Goal: Use online tool/utility: Utilize a website feature to perform a specific function

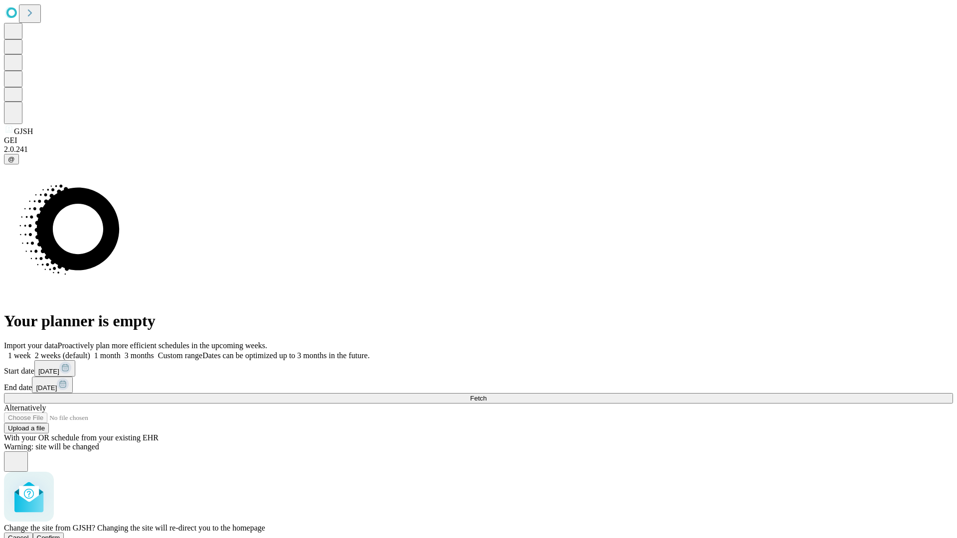
click at [60, 534] on span "Confirm" at bounding box center [48, 537] width 23 height 7
click at [31, 351] on label "1 week" at bounding box center [17, 355] width 27 height 8
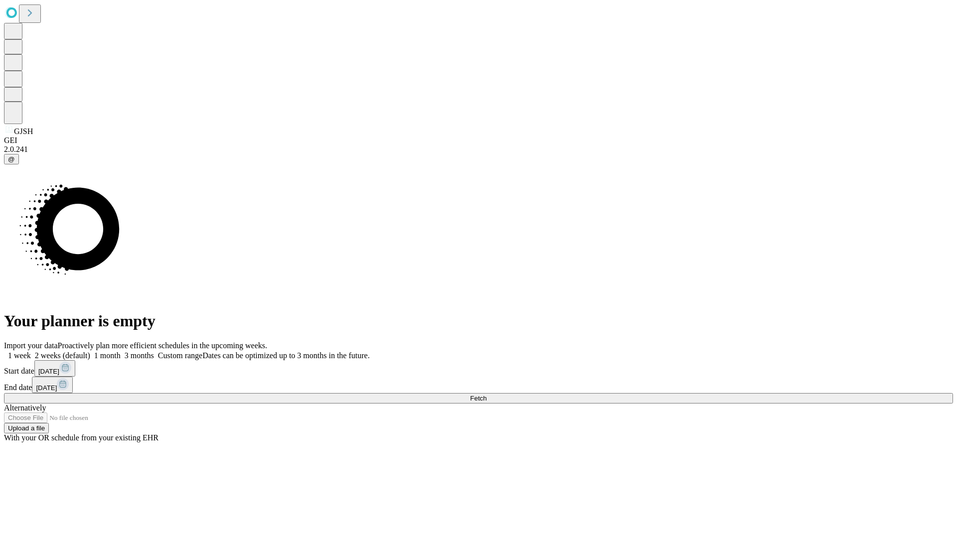
click at [487, 395] on span "Fetch" at bounding box center [478, 398] width 16 height 7
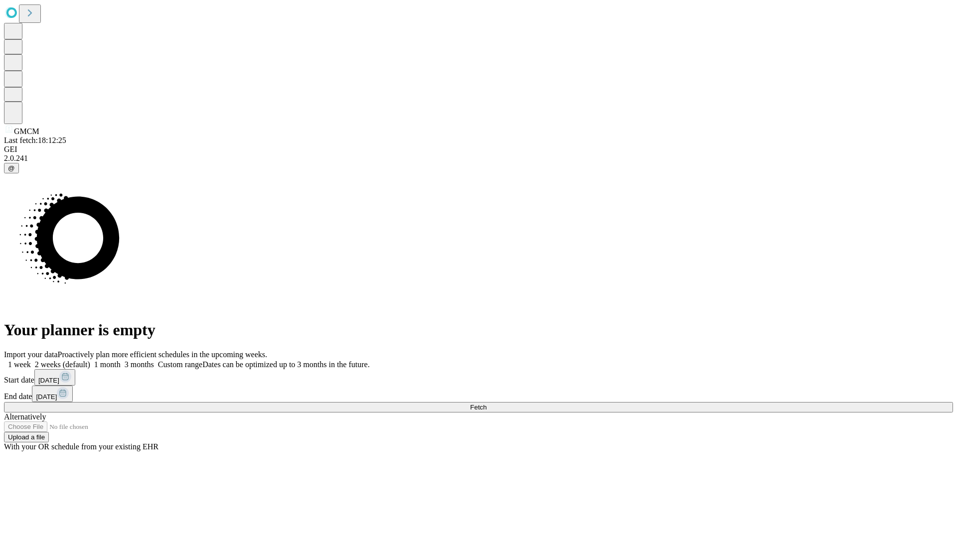
click at [31, 360] on label "1 week" at bounding box center [17, 364] width 27 height 8
click at [487, 404] on span "Fetch" at bounding box center [478, 407] width 16 height 7
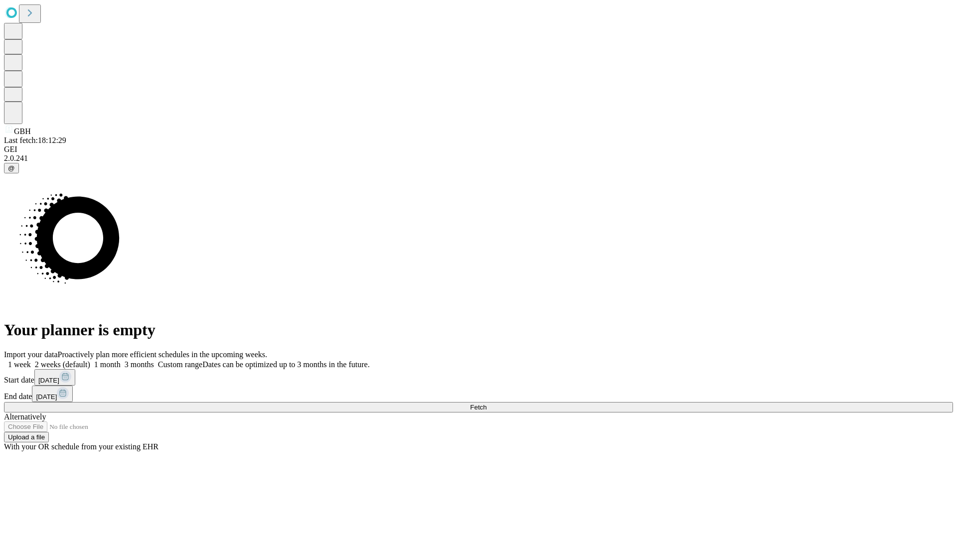
click at [31, 360] on label "1 week" at bounding box center [17, 364] width 27 height 8
click at [487, 404] on span "Fetch" at bounding box center [478, 407] width 16 height 7
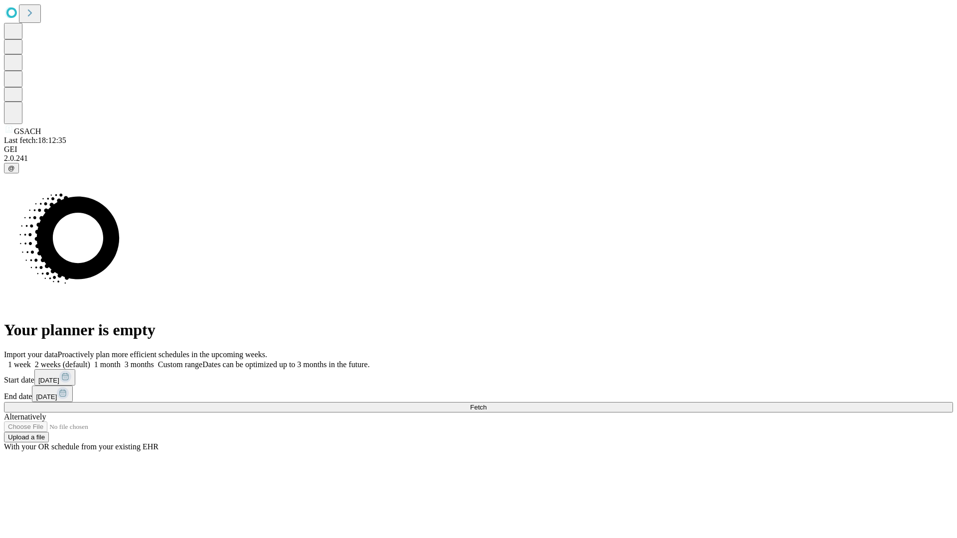
click at [31, 360] on label "1 week" at bounding box center [17, 364] width 27 height 8
click at [487, 404] on span "Fetch" at bounding box center [478, 407] width 16 height 7
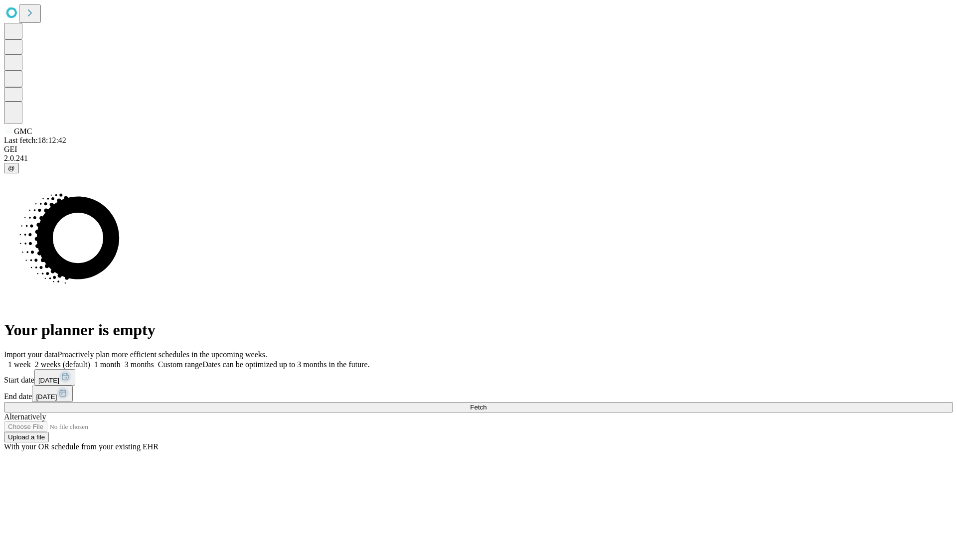
click at [487, 404] on span "Fetch" at bounding box center [478, 407] width 16 height 7
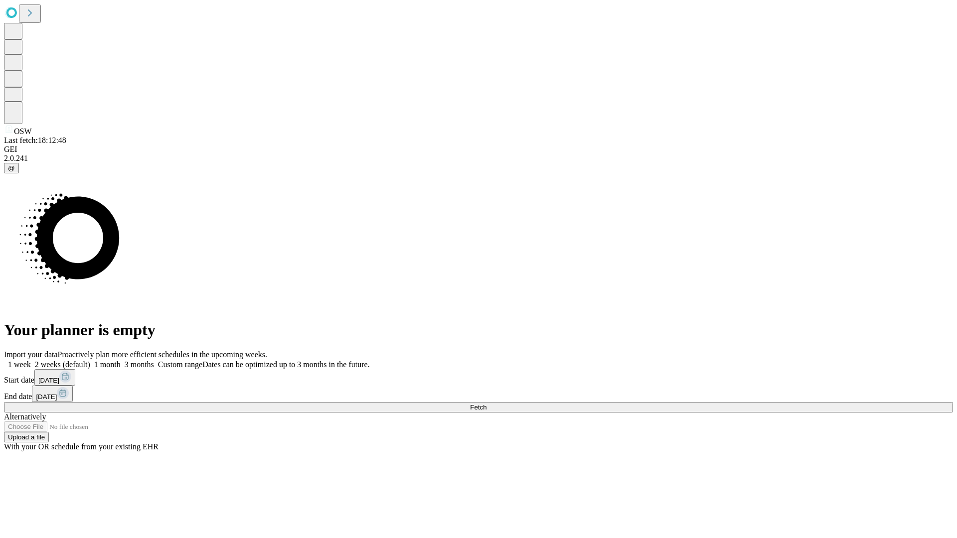
click at [31, 360] on label "1 week" at bounding box center [17, 364] width 27 height 8
click at [487, 404] on span "Fetch" at bounding box center [478, 407] width 16 height 7
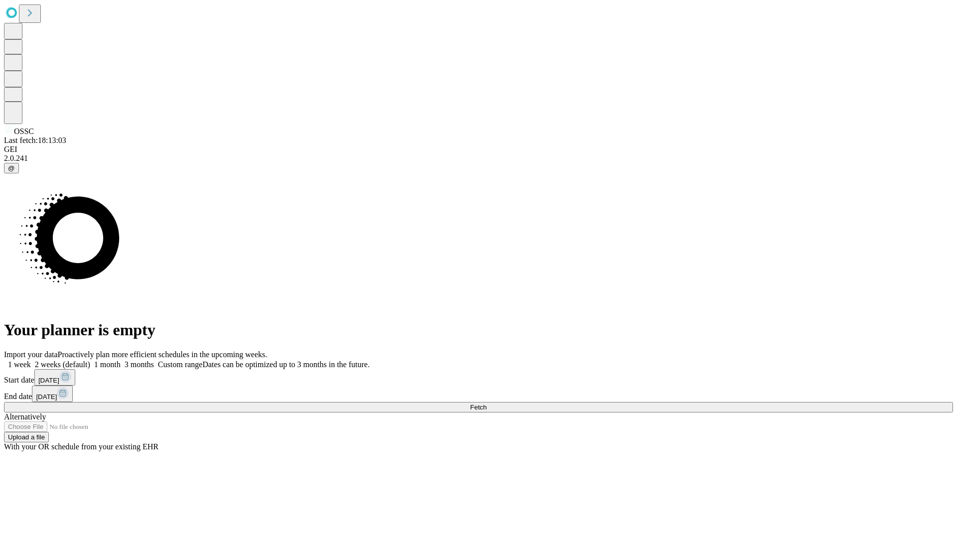
click at [487, 404] on span "Fetch" at bounding box center [478, 407] width 16 height 7
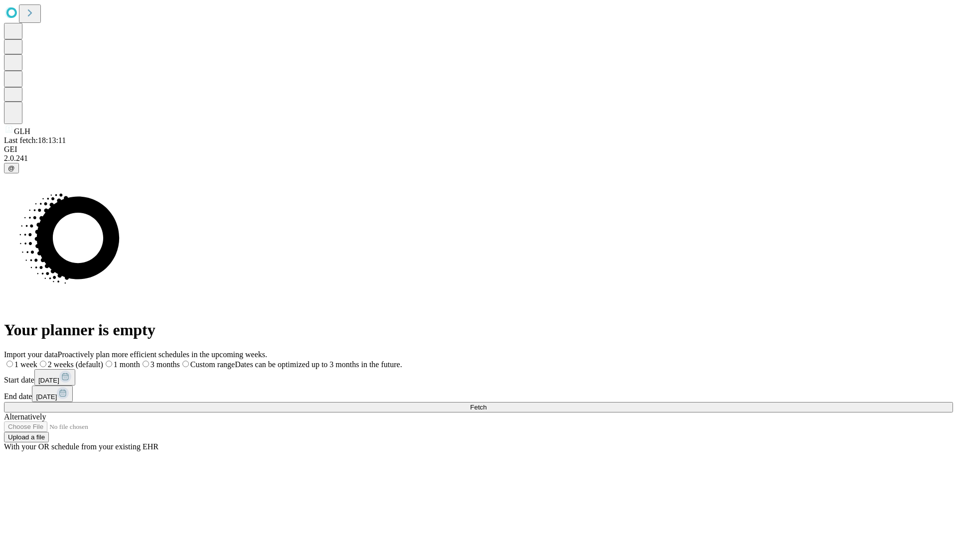
click at [37, 360] on label "1 week" at bounding box center [20, 364] width 33 height 8
click at [487, 404] on span "Fetch" at bounding box center [478, 407] width 16 height 7
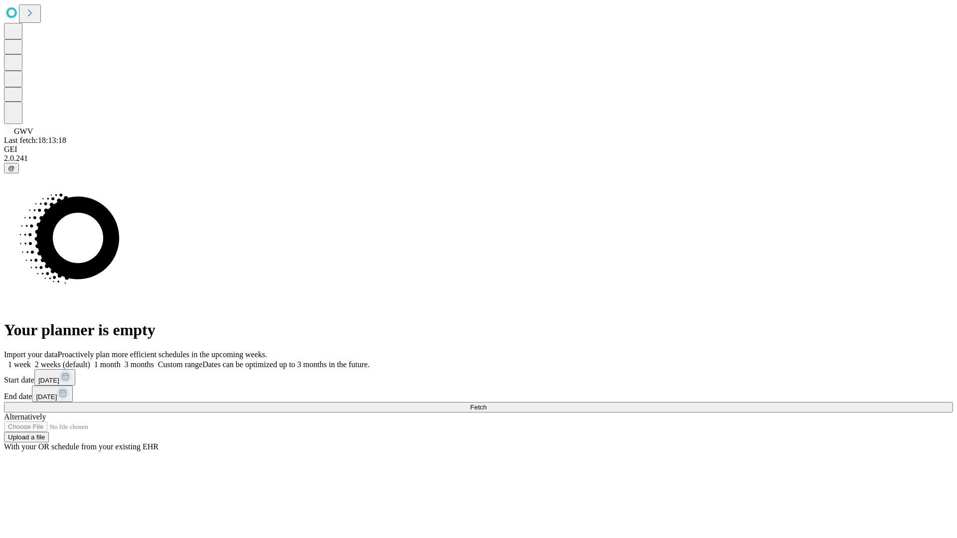
click at [31, 360] on label "1 week" at bounding box center [17, 364] width 27 height 8
click at [487, 404] on span "Fetch" at bounding box center [478, 407] width 16 height 7
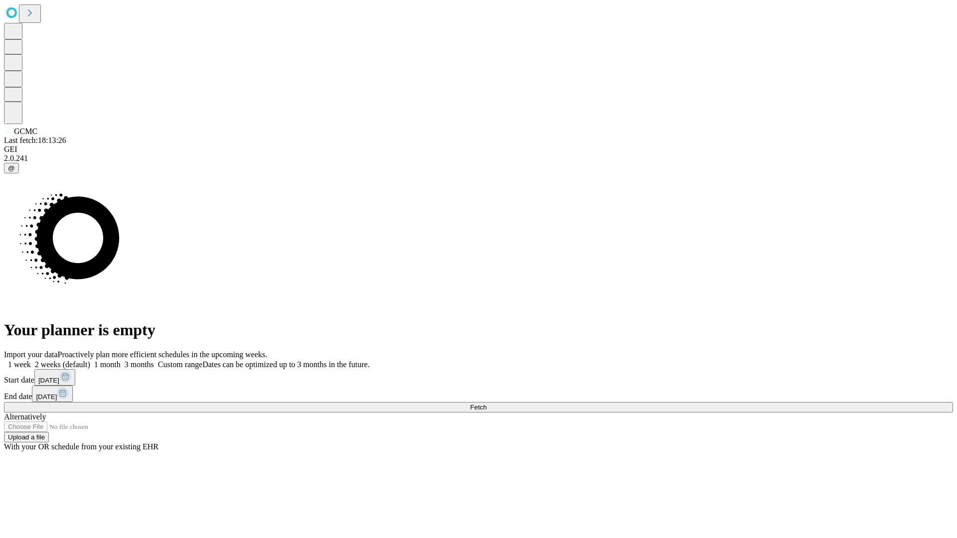
click at [31, 360] on label "1 week" at bounding box center [17, 364] width 27 height 8
click at [487, 404] on span "Fetch" at bounding box center [478, 407] width 16 height 7
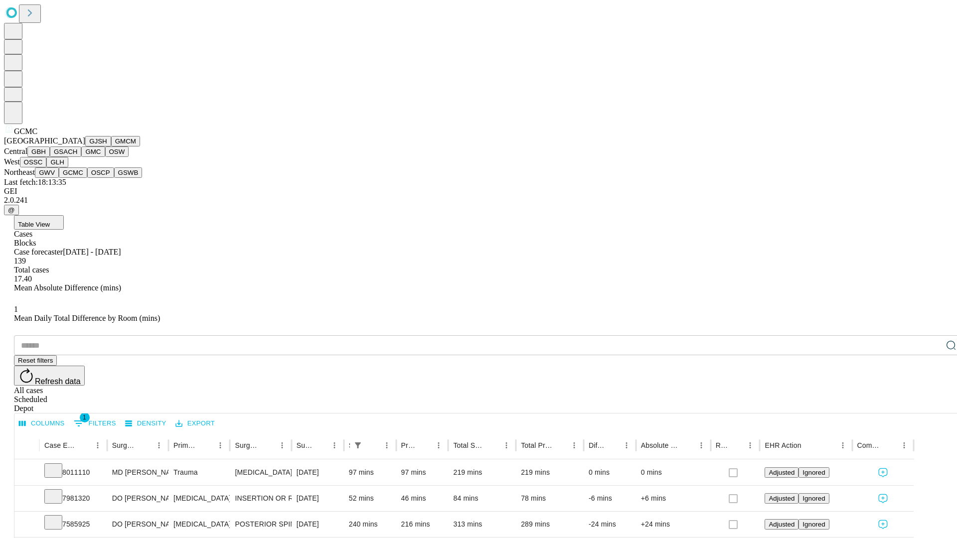
click at [87, 178] on button "OSCP" at bounding box center [100, 173] width 27 height 10
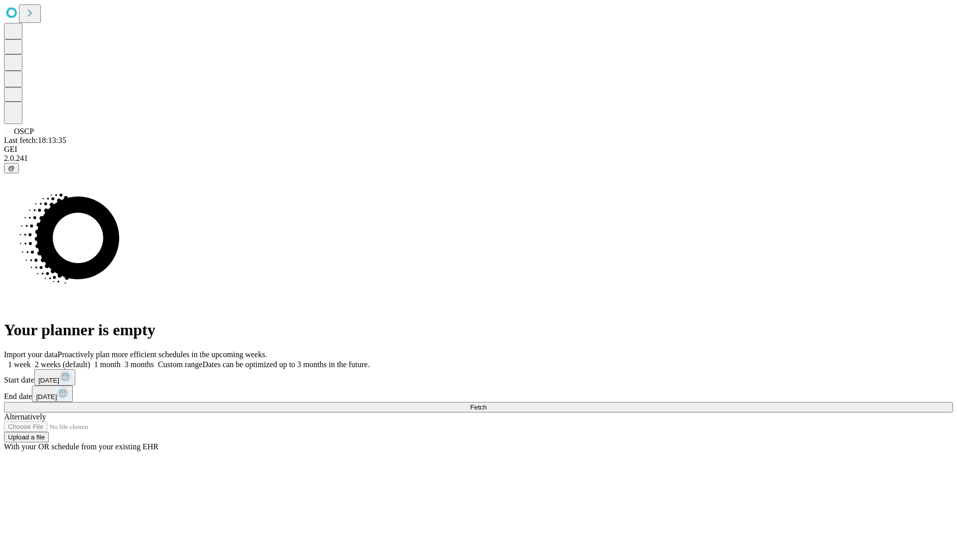
click at [31, 360] on label "1 week" at bounding box center [17, 364] width 27 height 8
click at [487, 404] on span "Fetch" at bounding box center [478, 407] width 16 height 7
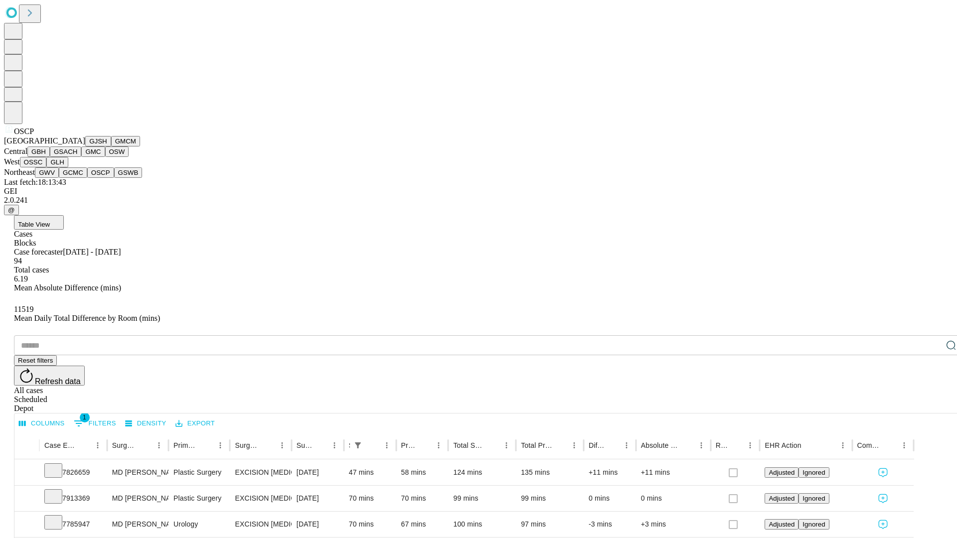
click at [114, 178] on button "GSWB" at bounding box center [128, 173] width 28 height 10
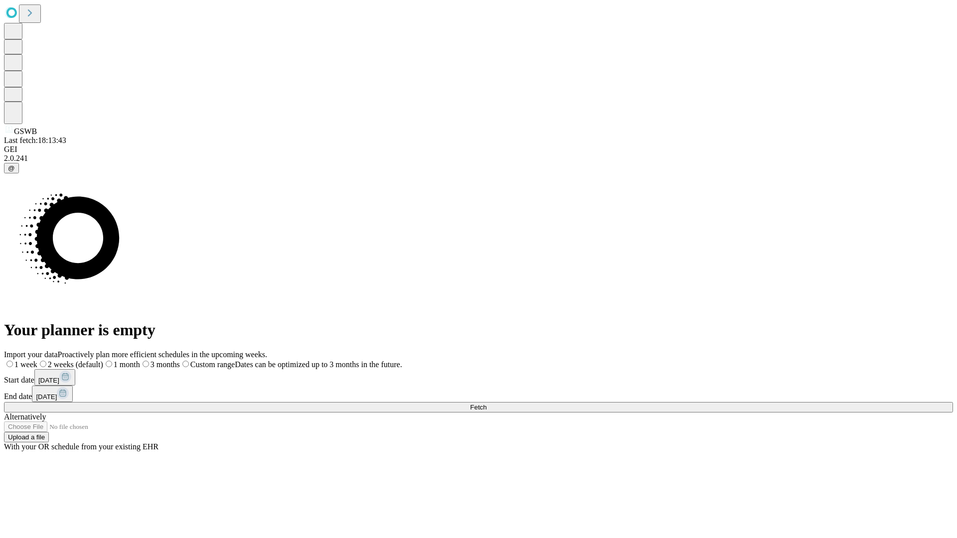
click at [37, 360] on label "1 week" at bounding box center [20, 364] width 33 height 8
click at [487, 404] on span "Fetch" at bounding box center [478, 407] width 16 height 7
